Goal: Task Accomplishment & Management: Manage account settings

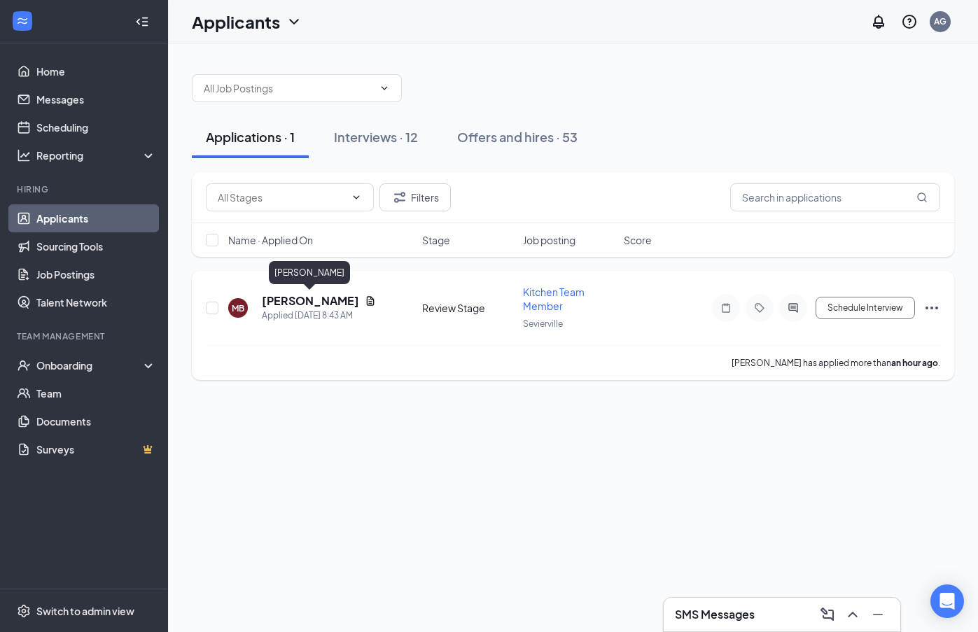
click at [302, 303] on h5 "[PERSON_NAME]" at bounding box center [310, 300] width 97 height 15
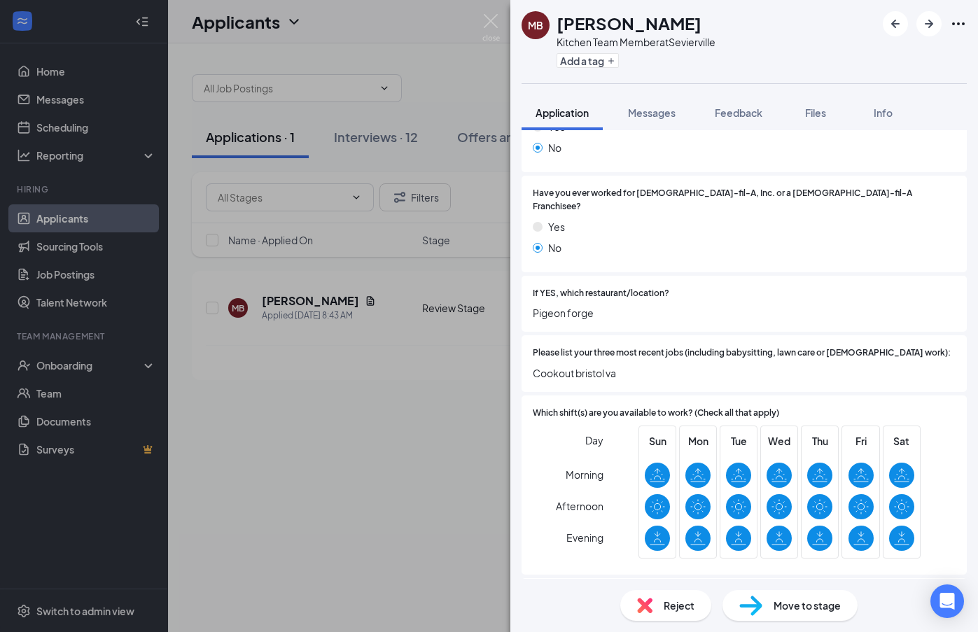
scroll to position [743, 0]
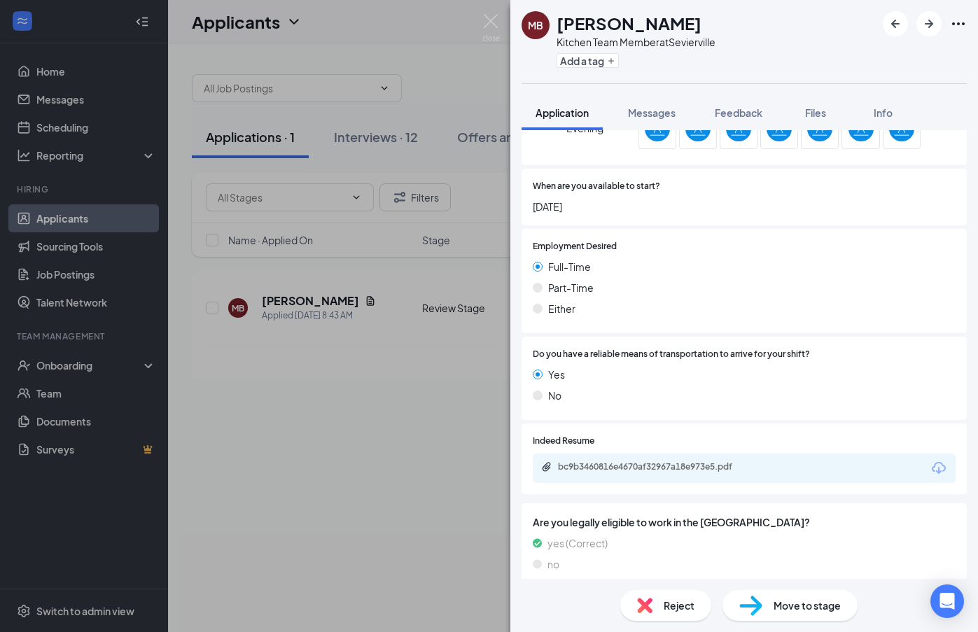
click at [741, 461] on div "bc9b3460816e4670af32967a18e973e5.pdf" at bounding box center [656, 466] width 196 height 11
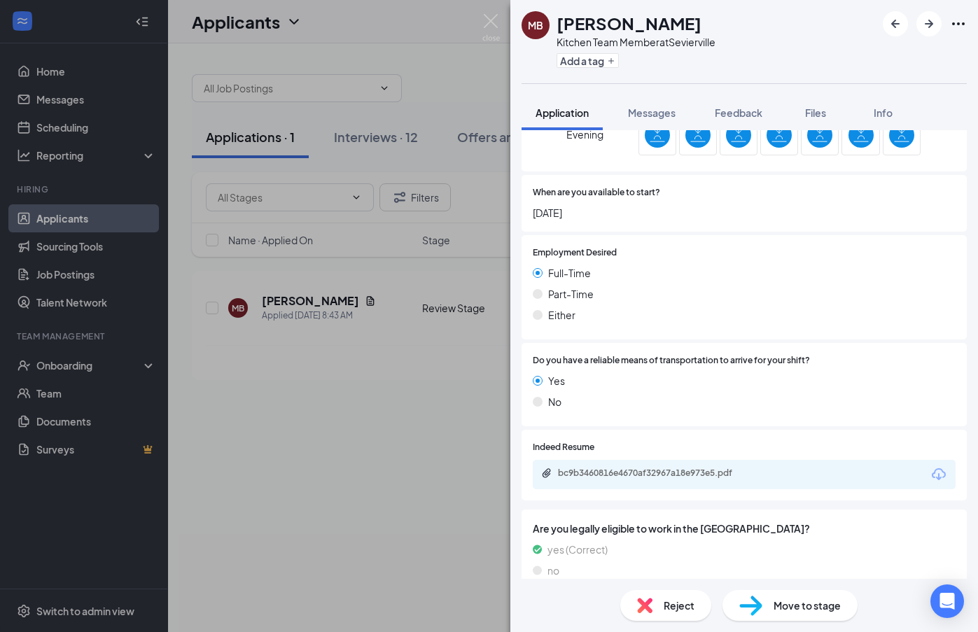
click at [798, 598] on span "Move to stage" at bounding box center [806, 605] width 67 height 15
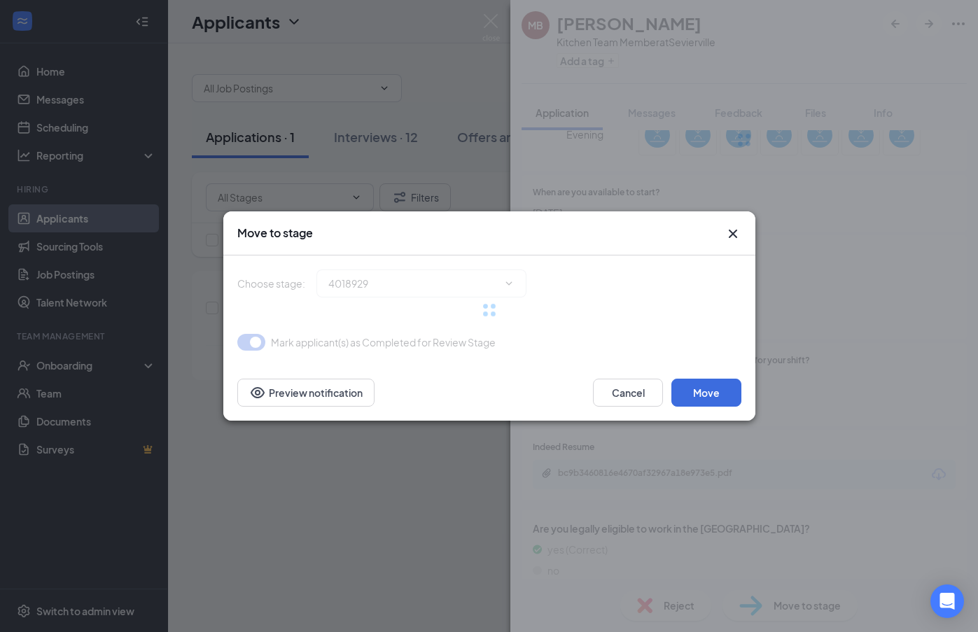
type input "Onsite Interview (next stage)"
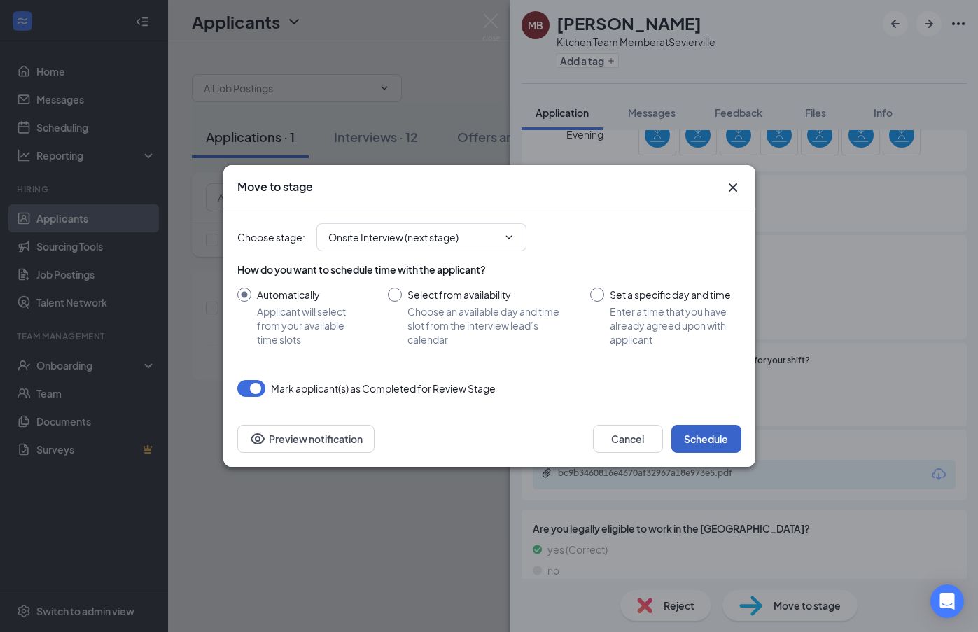
click at [707, 443] on button "Schedule" at bounding box center [706, 439] width 70 height 28
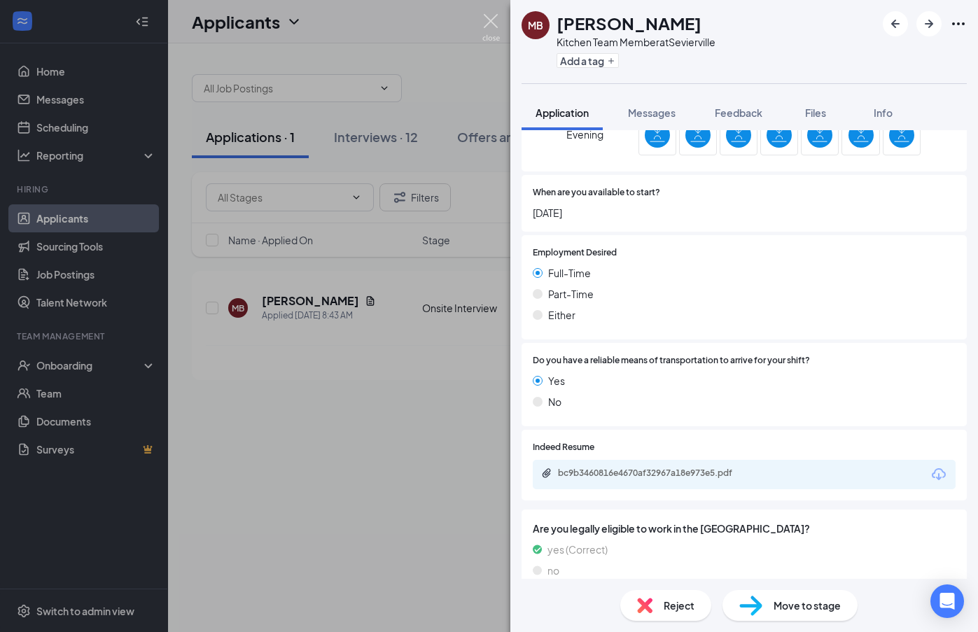
click at [490, 34] on img at bounding box center [490, 27] width 17 height 27
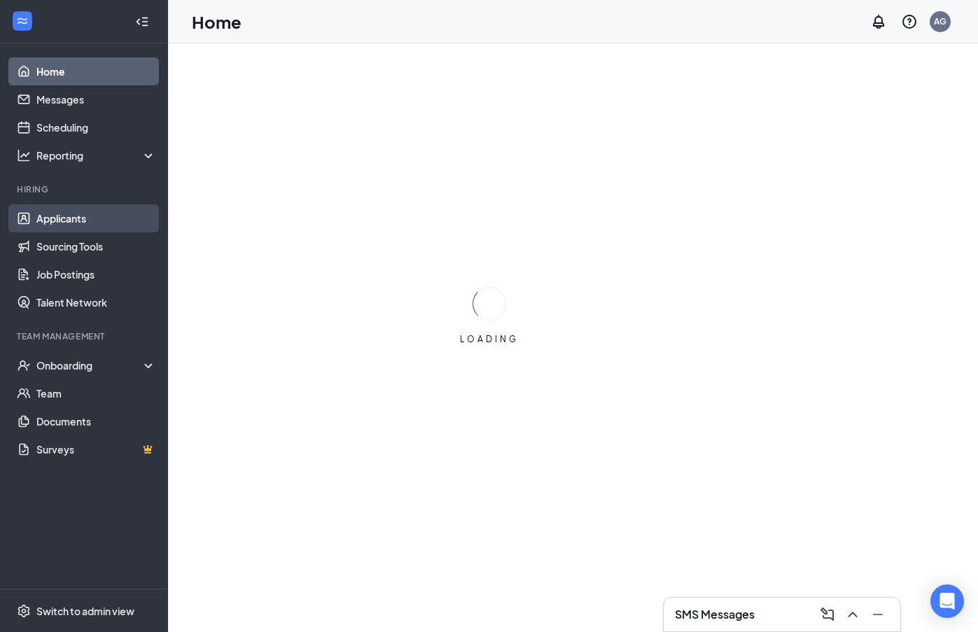
click at [78, 225] on link "Applicants" at bounding box center [96, 218] width 120 height 28
